Goal: Navigation & Orientation: Understand site structure

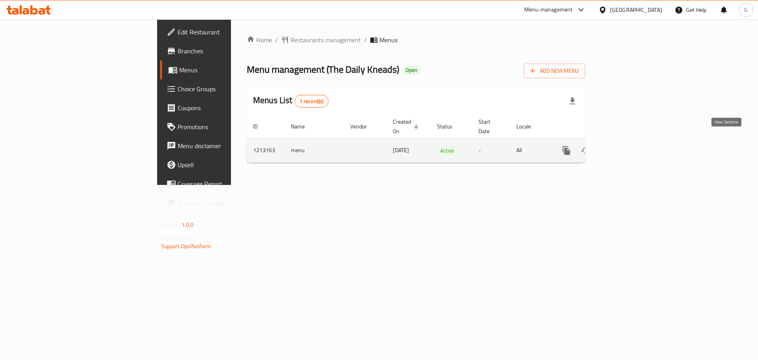
click at [627, 147] on icon "enhanced table" at bounding box center [623, 150] width 7 height 7
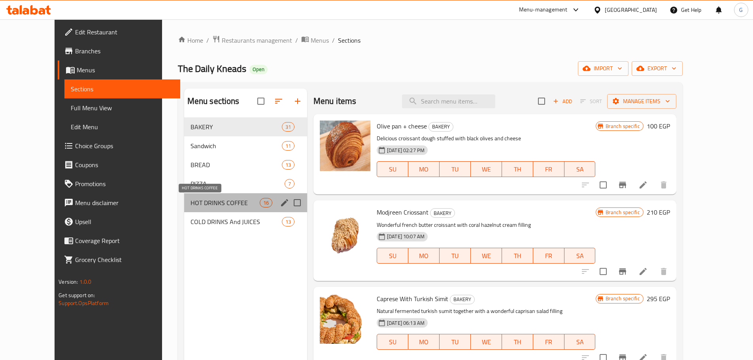
click at [191, 203] on span "HOT DRINKS COFFEE" at bounding box center [224, 202] width 69 height 9
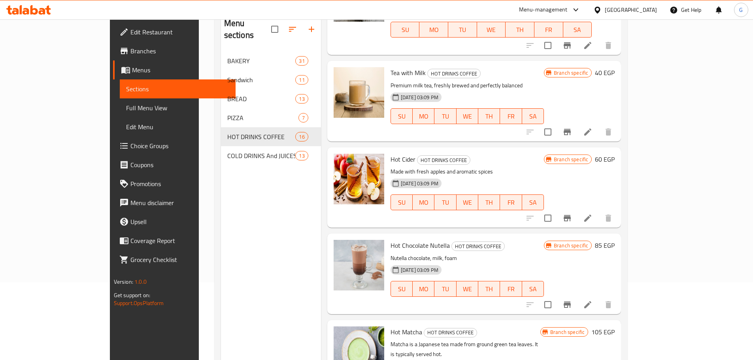
scroll to position [111, 0]
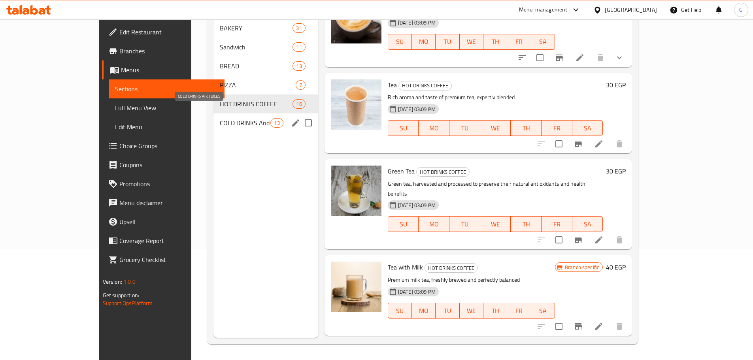
click at [220, 118] on span "COLD DRINKS And JUICES" at bounding box center [245, 122] width 51 height 9
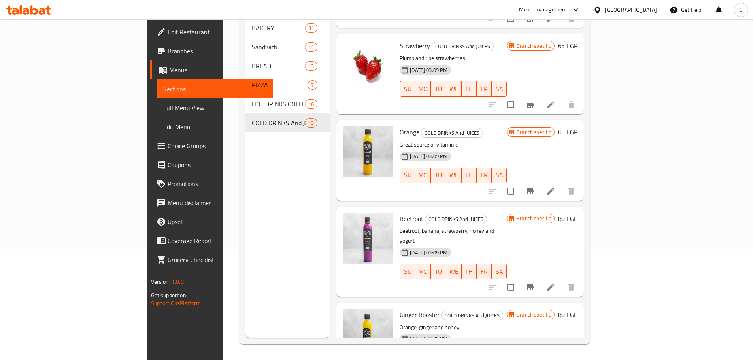
scroll to position [119, 0]
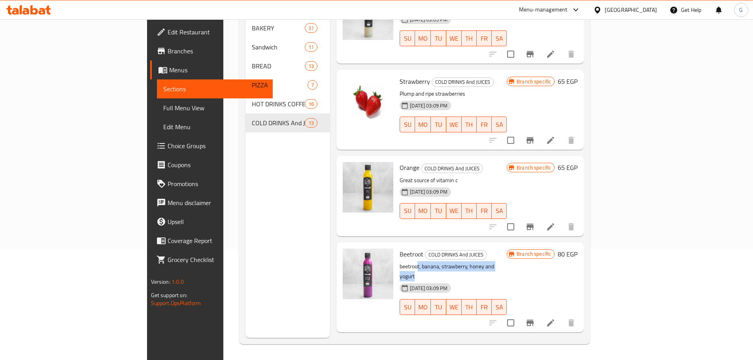
drag, startPoint x: 381, startPoint y: 254, endPoint x: 486, endPoint y: 253, distance: 104.7
click at [486, 262] on p "beetroot, banana, strawberry, honey and yogurt" at bounding box center [452, 272] width 107 height 20
click at [500, 262] on p "beetroot, banana, strawberry, honey and yogurt" at bounding box center [452, 272] width 107 height 20
click at [245, 244] on div "Menu sections BAKERY 31 Sandwich 11 BREAD 13 PIZZA 7 HOT DRINKS COFFEE 16 COLD …" at bounding box center [287, 158] width 85 height 360
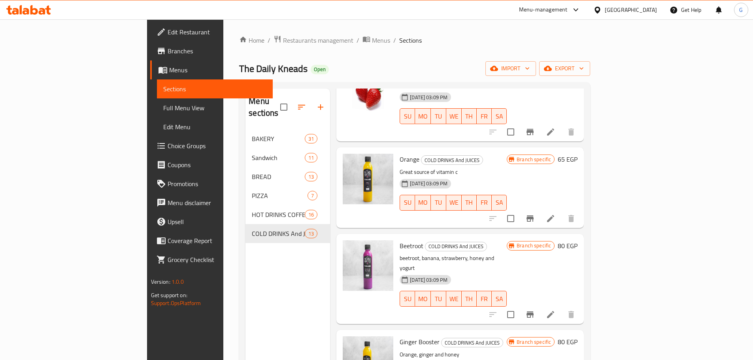
scroll to position [237, 0]
drag, startPoint x: 475, startPoint y: 246, endPoint x: 361, endPoint y: 248, distance: 114.2
click at [396, 248] on div "Beetroot COLD DRINKS And JUICES beetroot, banana, strawberry, honey and yogurt …" at bounding box center [452, 279] width 113 height 84
click at [396, 245] on div "Beetroot COLD DRINKS And JUICES beetroot, banana, strawberry, honey and yogurt …" at bounding box center [452, 279] width 113 height 84
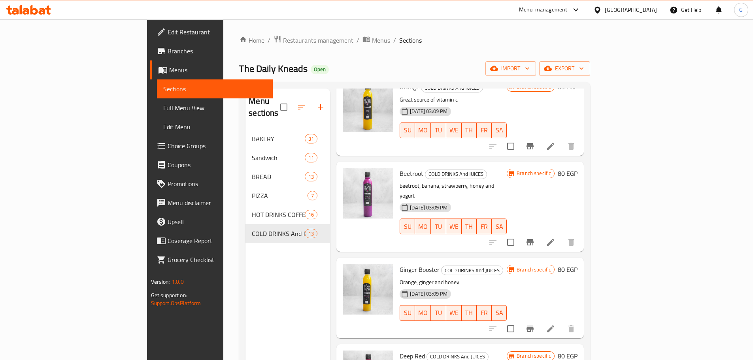
scroll to position [316, 0]
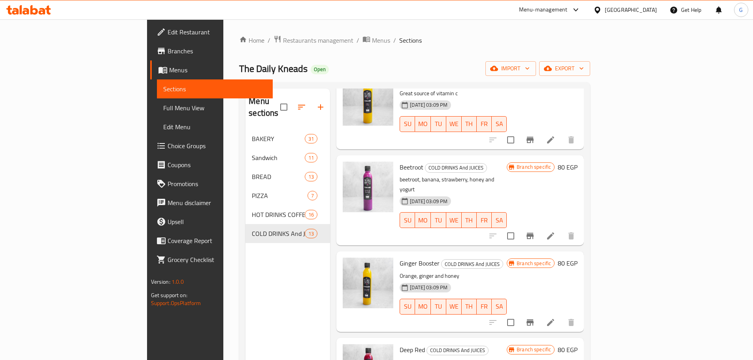
click at [479, 228] on div "Menu items Add Sort Manage items V Cola COLD DRINKS And JUICES Soft drink [DATE…" at bounding box center [457, 268] width 254 height 360
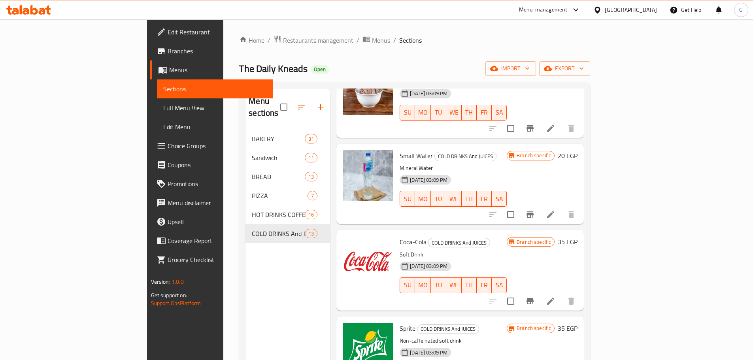
scroll to position [770, 0]
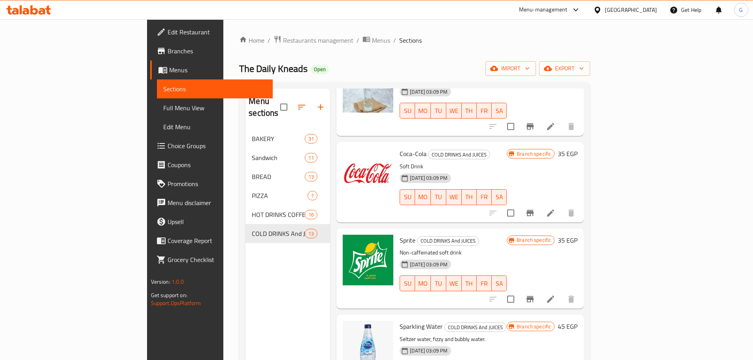
click at [262, 297] on div "Menu sections BAKERY 31 Sandwich 11 BREAD 13 PIZZA 7 HOT DRINKS COFFEE 16 COLD …" at bounding box center [287, 268] width 85 height 360
click at [283, 44] on span "Restaurants management" at bounding box center [318, 40] width 70 height 9
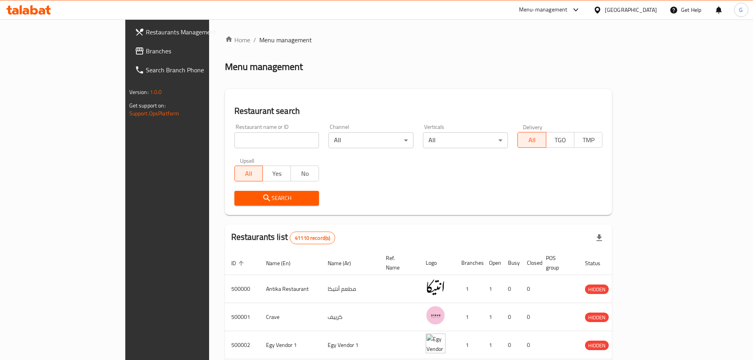
click at [146, 53] on span "Branches" at bounding box center [195, 50] width 99 height 9
